Goal: Find specific page/section: Find specific page/section

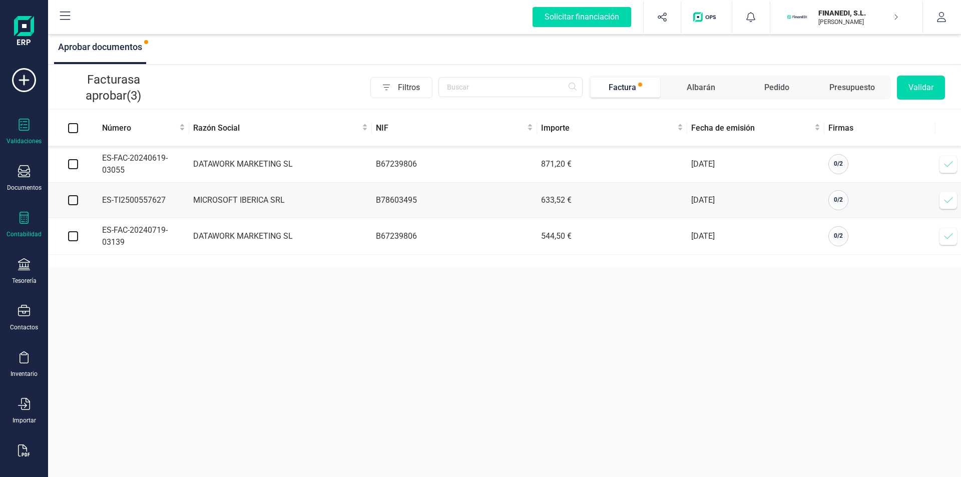
click at [25, 232] on div "Contabilidad" at bounding box center [24, 234] width 35 height 8
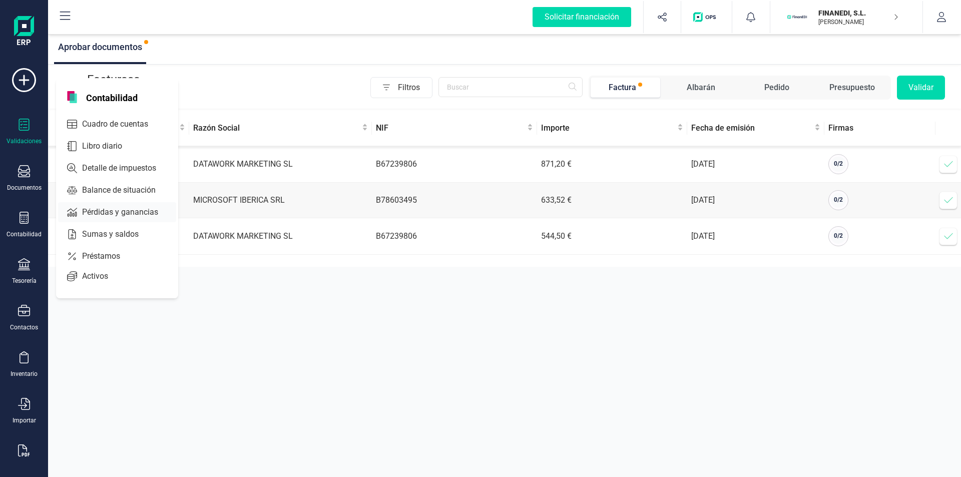
click at [118, 211] on span "Pérdidas y ganancias" at bounding box center [127, 212] width 98 height 12
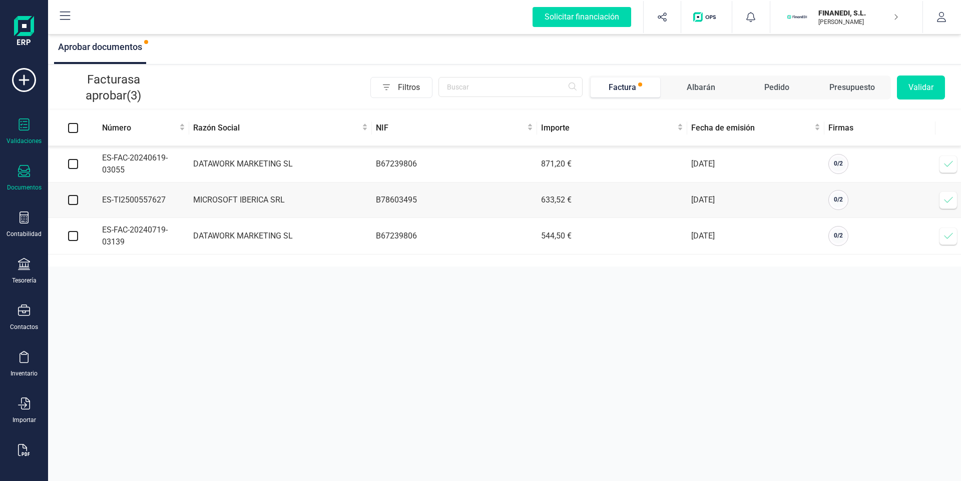
click at [17, 174] on div "Documentos" at bounding box center [24, 178] width 40 height 27
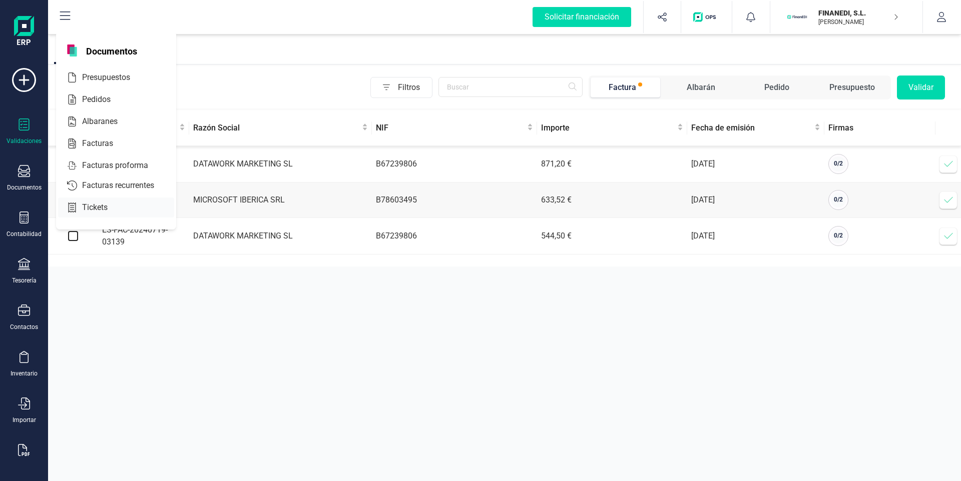
click at [97, 207] on span "Tickets" at bounding box center [102, 208] width 48 height 12
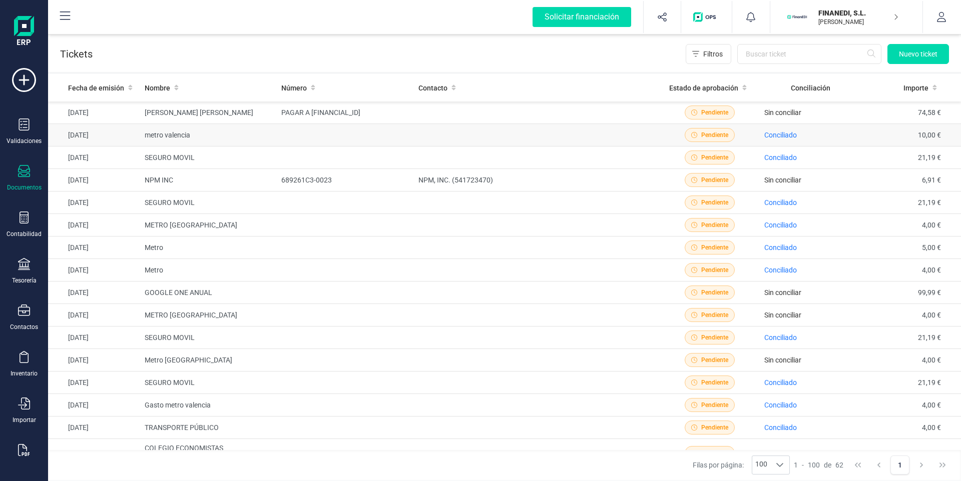
click at [849, 138] on td "Conciliado" at bounding box center [810, 135] width 101 height 23
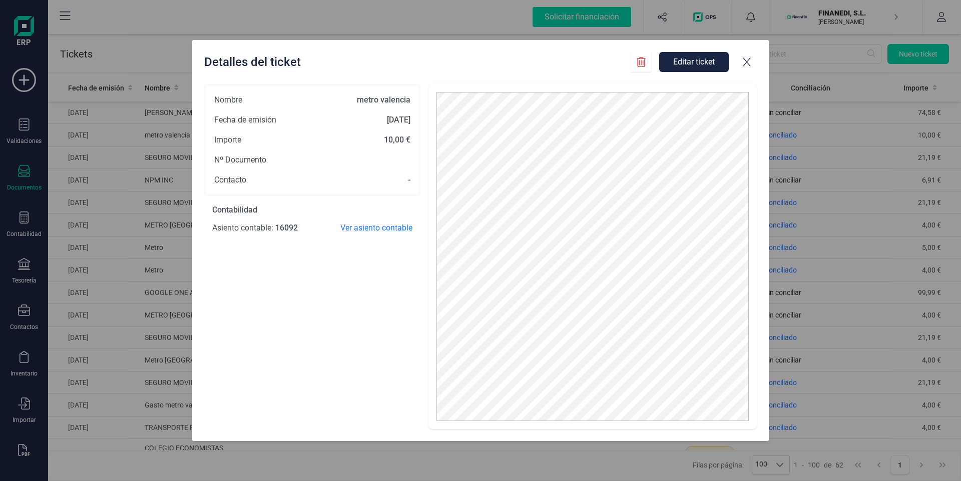
drag, startPoint x: 753, startPoint y: 57, endPoint x: 852, endPoint y: 13, distance: 108.2
click at [752, 57] on div at bounding box center [746, 62] width 20 height 20
